Goal: Information Seeking & Learning: Learn about a topic

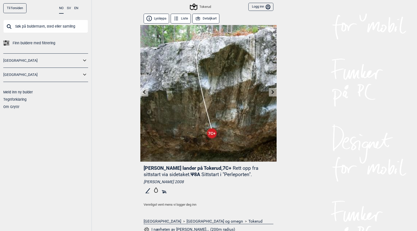
click at [269, 90] on link at bounding box center [273, 92] width 8 height 8
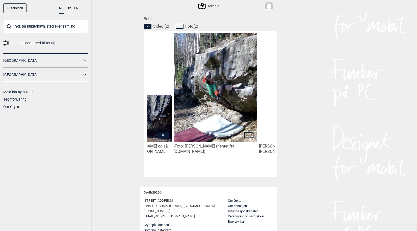
scroll to position [0, 150]
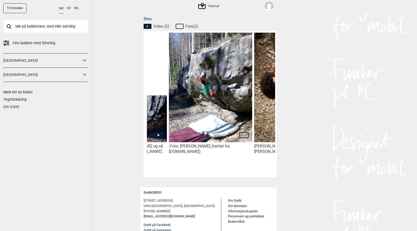
click at [230, 88] on img at bounding box center [210, 86] width 83 height 118
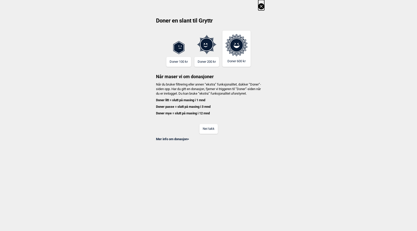
click at [210, 131] on button "Nei takk" at bounding box center [209, 129] width 18 height 10
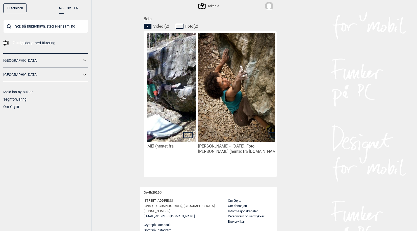
scroll to position [0, 213]
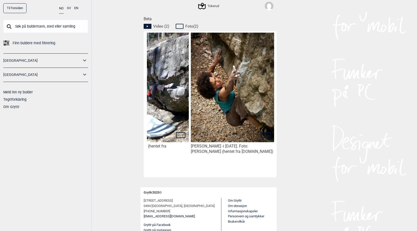
drag, startPoint x: 240, startPoint y: 169, endPoint x: 163, endPoint y: 176, distance: 77.1
click at [163, 176] on div "- Foto: Pål Stillesby (hentet fra bouldering.no) Joana Aderi - i mai 2009. Foto…" at bounding box center [210, 104] width 133 height 146
click at [164, 174] on div "- Foto: Pål Stillesby (hentet fra bouldering.no) Joana Aderi - i mai 2009. Foto…" at bounding box center [210, 104] width 133 height 146
drag, startPoint x: 245, startPoint y: 174, endPoint x: 232, endPoint y: 175, distance: 12.7
click at [232, 175] on div "- Foto: Pål Stillesby (hentet fra bouldering.no) Joana Aderi - i mai 2009. Foto…" at bounding box center [210, 104] width 133 height 146
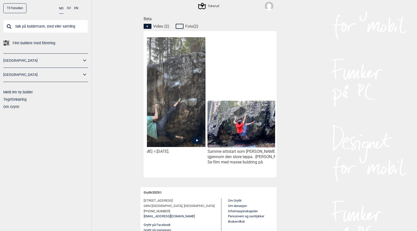
scroll to position [0, 32]
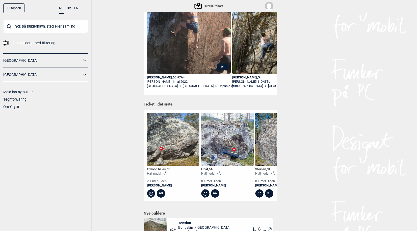
scroll to position [101, 0]
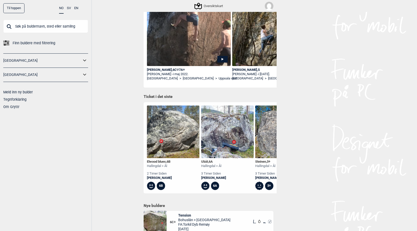
click at [37, 42] on span "Finn buldere med filtrering" at bounding box center [34, 42] width 43 height 7
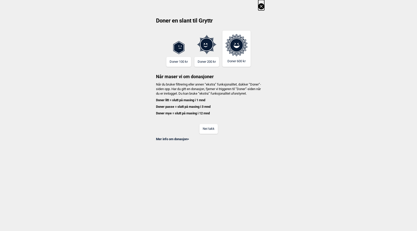
click at [211, 133] on button "Nei takk" at bounding box center [209, 129] width 18 height 10
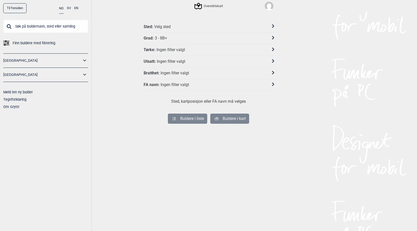
click at [167, 26] on div "Velg sted" at bounding box center [162, 26] width 16 height 5
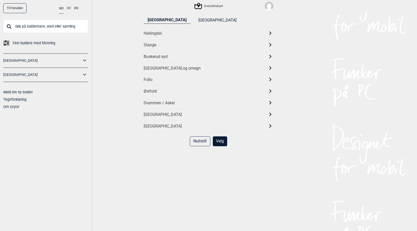
click at [153, 67] on div "[GEOGRAPHIC_DATA] og omegn" at bounding box center [204, 68] width 121 height 5
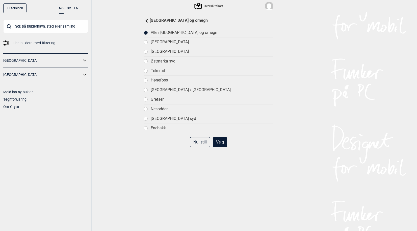
click at [159, 69] on div "Tokerud" at bounding box center [212, 70] width 123 height 5
click at [223, 140] on button "Velg" at bounding box center [220, 142] width 14 height 10
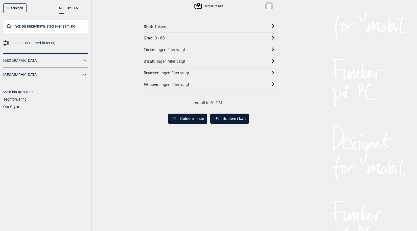
click at [177, 48] on div "Ingen filter valgt" at bounding box center [171, 49] width 29 height 5
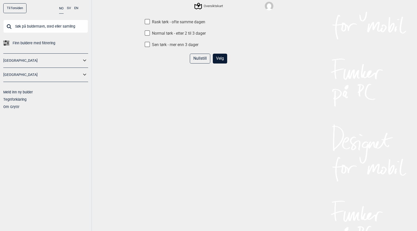
click at [213, 61] on button "Velg" at bounding box center [220, 59] width 14 height 10
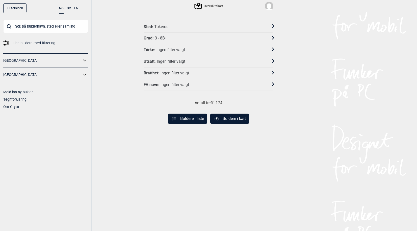
click at [174, 39] on div "Grad : 3 - 8B+" at bounding box center [205, 38] width 123 height 5
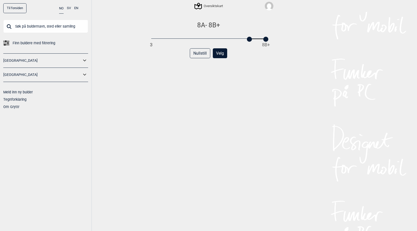
drag, startPoint x: 149, startPoint y: 38, endPoint x: 246, endPoint y: 40, distance: 97.5
click at [247, 40] on div at bounding box center [249, 39] width 5 height 5
drag, startPoint x: 249, startPoint y: 38, endPoint x: 253, endPoint y: 39, distance: 4.0
click at [253, 39] on div at bounding box center [255, 39] width 5 height 5
drag, startPoint x: 263, startPoint y: 38, endPoint x: 252, endPoint y: 38, distance: 11.1
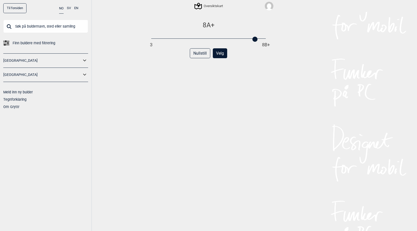
click at [253, 38] on div at bounding box center [255, 39] width 5 height 5
click at [220, 51] on button "Velg" at bounding box center [220, 53] width 14 height 10
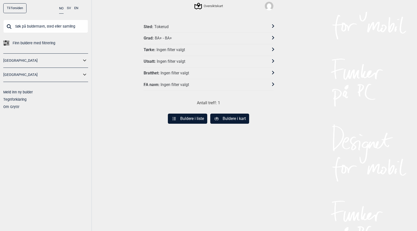
click at [180, 117] on button "Buldere i liste" at bounding box center [187, 118] width 39 height 10
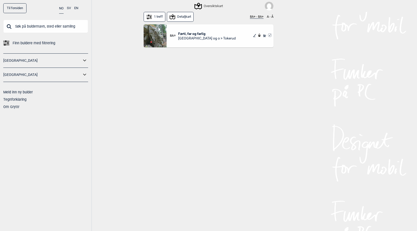
click at [205, 36] on span "[GEOGRAPHIC_DATA] og o > Tokerud" at bounding box center [207, 38] width 58 height 5
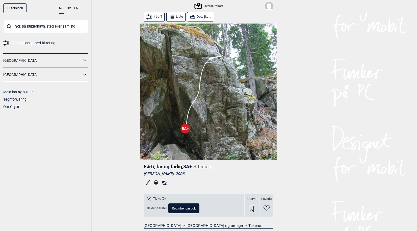
click at [269, 7] on img at bounding box center [269, 6] width 9 height 9
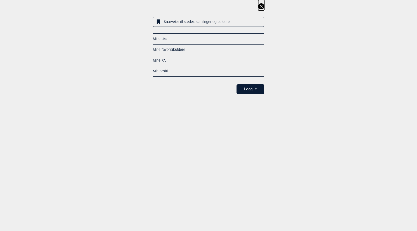
click at [161, 38] on link "Mine tiks" at bounding box center [160, 39] width 14 height 4
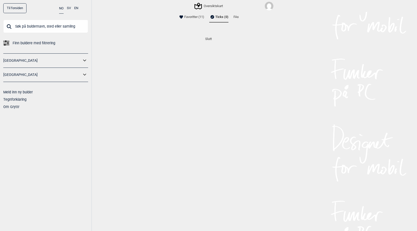
click at [271, 10] on div at bounding box center [269, 6] width 9 height 9
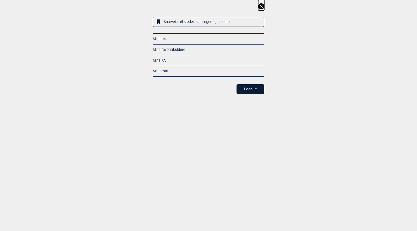
click at [180, 49] on link "Mine favorittbuldere" at bounding box center [169, 49] width 33 height 4
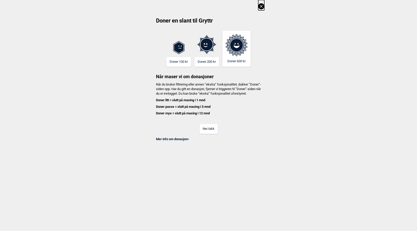
click at [211, 133] on button "Nei takk" at bounding box center [209, 129] width 18 height 10
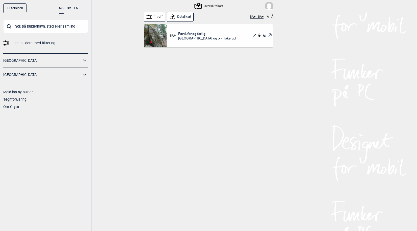
click at [150, 16] on icon at bounding box center [150, 17] width 6 height 6
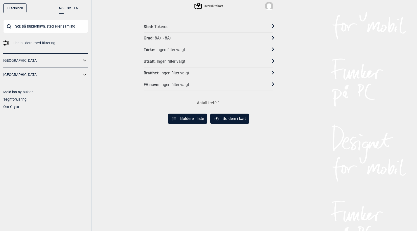
click at [170, 39] on div "8A+ - 8A+" at bounding box center [163, 38] width 17 height 5
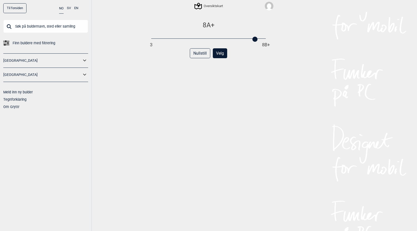
click at [208, 53] on div "Nullstill Velg" at bounding box center [209, 55] width 130 height 14
click at [202, 53] on button "Nullstill" at bounding box center [200, 53] width 20 height 10
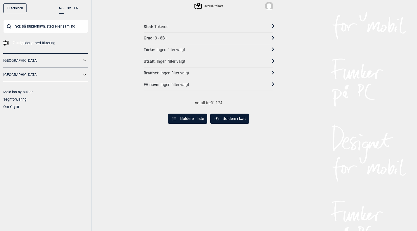
click at [172, 52] on div "Ingen filter valgt" at bounding box center [171, 49] width 29 height 5
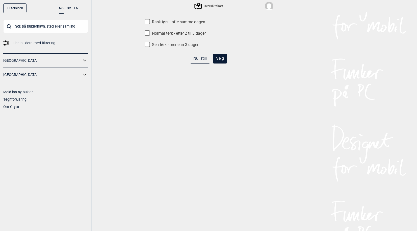
click at [170, 22] on label "Rask tørk - ofte samme dagen" at bounding box center [209, 21] width 130 height 5
click at [150, 22] on input "Rask tørk - ofte samme dagen" at bounding box center [147, 21] width 5 height 5
checkbox input "true"
click at [219, 59] on button "Velg" at bounding box center [220, 59] width 14 height 10
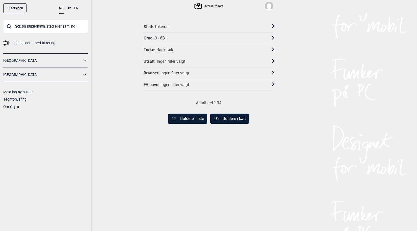
click at [186, 116] on button "Buldere i liste" at bounding box center [187, 118] width 39 height 10
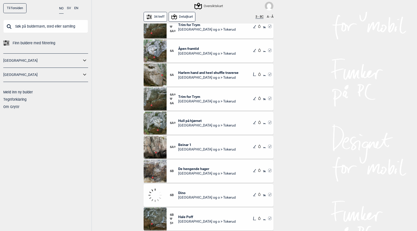
scroll to position [202, 0]
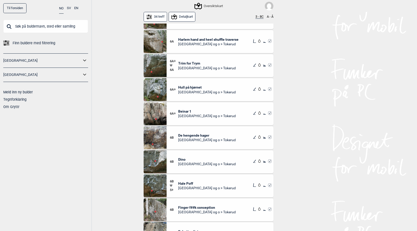
click at [21, 39] on div "Finn buldere med filtrering [GEOGRAPHIC_DATA] [GEOGRAPHIC_DATA] Meld inn ny bul…" at bounding box center [45, 65] width 85 height 90
drag, startPoint x: 21, startPoint y: 39, endPoint x: 12, endPoint y: 46, distance: 11.6
click at [12, 46] on link "Finn buldere med filtrering" at bounding box center [45, 42] width 85 height 7
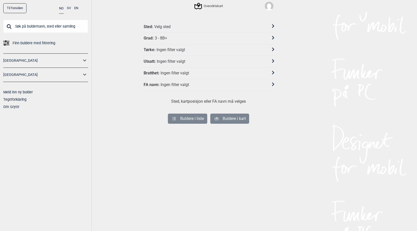
click at [178, 25] on div "Sted : Velg sted" at bounding box center [205, 26] width 123 height 5
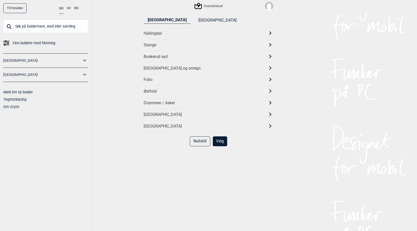
click at [154, 66] on div "[GEOGRAPHIC_DATA] og omegn" at bounding box center [204, 68] width 121 height 5
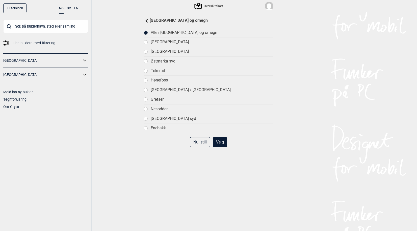
click at [219, 139] on button "Velg" at bounding box center [220, 142] width 14 height 10
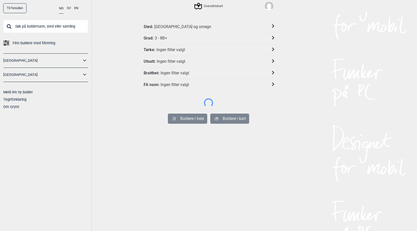
click at [177, 39] on div "Grad : 3 - 8B+" at bounding box center [205, 38] width 123 height 5
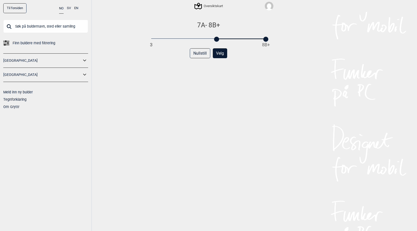
drag, startPoint x: 148, startPoint y: 37, endPoint x: 212, endPoint y: 37, distance: 64.4
click at [212, 37] on div "7A - 8B+ 3 8B+" at bounding box center [208, 31] width 115 height 20
click at [214, 54] on button "Velg" at bounding box center [220, 53] width 14 height 10
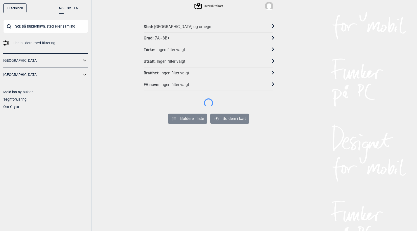
click at [178, 49] on div "Ingen filter valgt" at bounding box center [171, 49] width 29 height 5
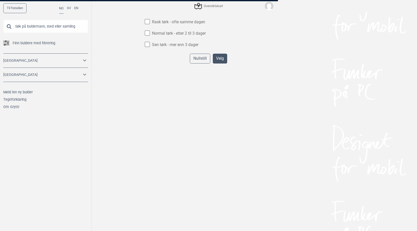
click at [173, 24] on div at bounding box center [208, 115] width 417 height 231
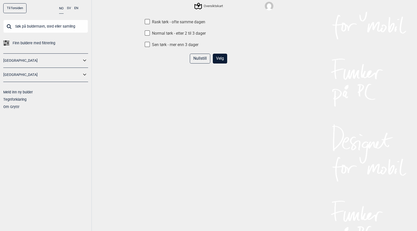
click at [147, 22] on input "Rask tørk - ofte samme dagen" at bounding box center [147, 21] width 5 height 5
checkbox input "true"
click at [222, 55] on button "Velg" at bounding box center [220, 59] width 14 height 10
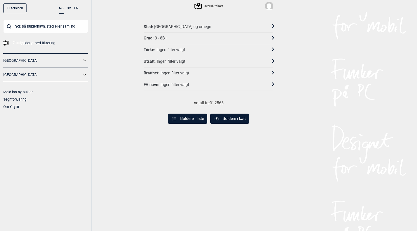
click at [167, 47] on div "Ingen filter valgt" at bounding box center [171, 49] width 29 height 5
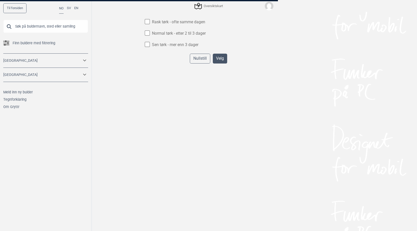
click at [147, 23] on div "Til forsiden NO SV EN Finn buldere med filtrering [GEOGRAPHIC_DATA] [GEOGRAPHIC…" at bounding box center [208, 115] width 417 height 231
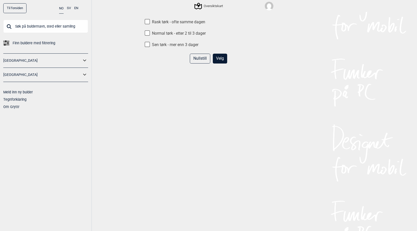
click at [146, 22] on input "Rask tørk - ofte samme dagen" at bounding box center [147, 21] width 5 height 5
checkbox input "true"
click at [213, 62] on button "Velg" at bounding box center [220, 59] width 14 height 10
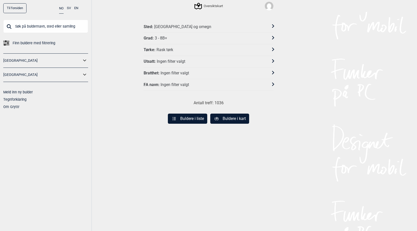
click at [175, 39] on div "Grad : 3 - 8B+" at bounding box center [205, 38] width 123 height 5
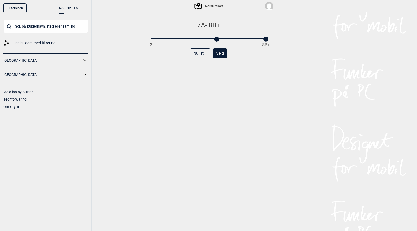
drag, startPoint x: 156, startPoint y: 39, endPoint x: 215, endPoint y: 36, distance: 59.2
click at [215, 36] on div "7A - 8B+ 3 8B+" at bounding box center [208, 31] width 115 height 20
click at [220, 53] on button "Velg" at bounding box center [220, 53] width 14 height 10
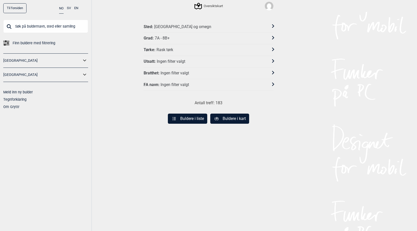
click at [190, 116] on button "Buldere i liste" at bounding box center [187, 118] width 39 height 10
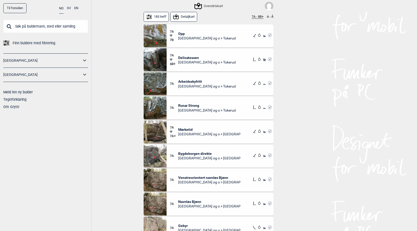
click at [255, 16] on button "7A - 8B+" at bounding box center [258, 17] width 12 height 4
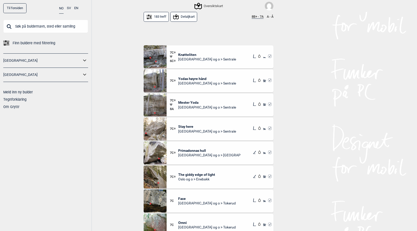
scroll to position [328, 0]
